Goal: Navigation & Orientation: Find specific page/section

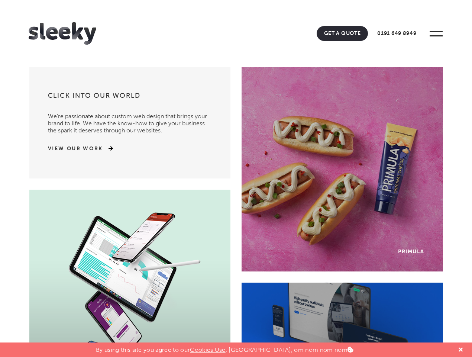
click at [236, 33] on ul "Our Work Web Design Ecommerce Branding Digital Marketing Get A Quote 0191 649 8…" at bounding box center [233, 31] width 409 height 19
click at [156, 0] on header "Home Our Work What We Do Web Design Ecommerce Branding Digital Marketing Other …" at bounding box center [236, 33] width 472 height 67
click at [164, 0] on header "Home Our Work What We Do Web Design Ecommerce Branding Digital Marketing Other …" at bounding box center [236, 33] width 472 height 67
click at [159, 0] on header "Home Our Work What We Do Web Design Ecommerce Branding Digital Marketing Other …" at bounding box center [236, 33] width 472 height 67
click at [460, 349] on icon at bounding box center [461, 349] width 4 height 4
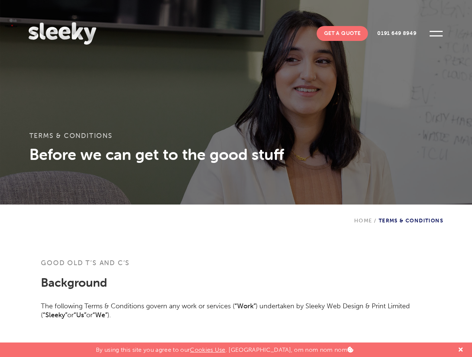
click at [236, 33] on ul "Our Work Web Design Ecommerce Branding Digital Marketing Get A Quote 0191 649 8…" at bounding box center [233, 31] width 409 height 19
click at [156, 0] on header "Home Our Work What We Do Web Design Ecommerce Branding Digital Marketing Other …" at bounding box center [236, 33] width 472 height 67
click at [164, 0] on header "Home Our Work What We Do Web Design Ecommerce Branding Digital Marketing Other …" at bounding box center [236, 33] width 472 height 67
click at [159, 0] on header "Home Our Work What We Do Web Design Ecommerce Branding Digital Marketing Other …" at bounding box center [236, 33] width 472 height 67
click at [236, 102] on div "Terms & Conditions Before we can get to the good stuff" at bounding box center [236, 102] width 472 height 204
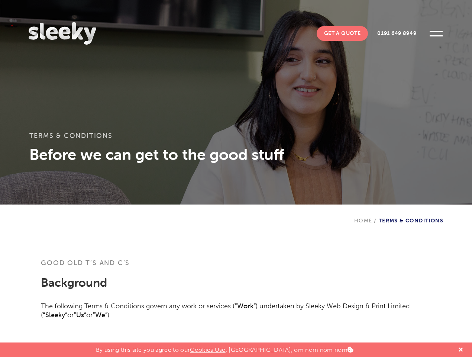
click at [460, 349] on icon at bounding box center [461, 349] width 4 height 4
